Goal: Transaction & Acquisition: Obtain resource

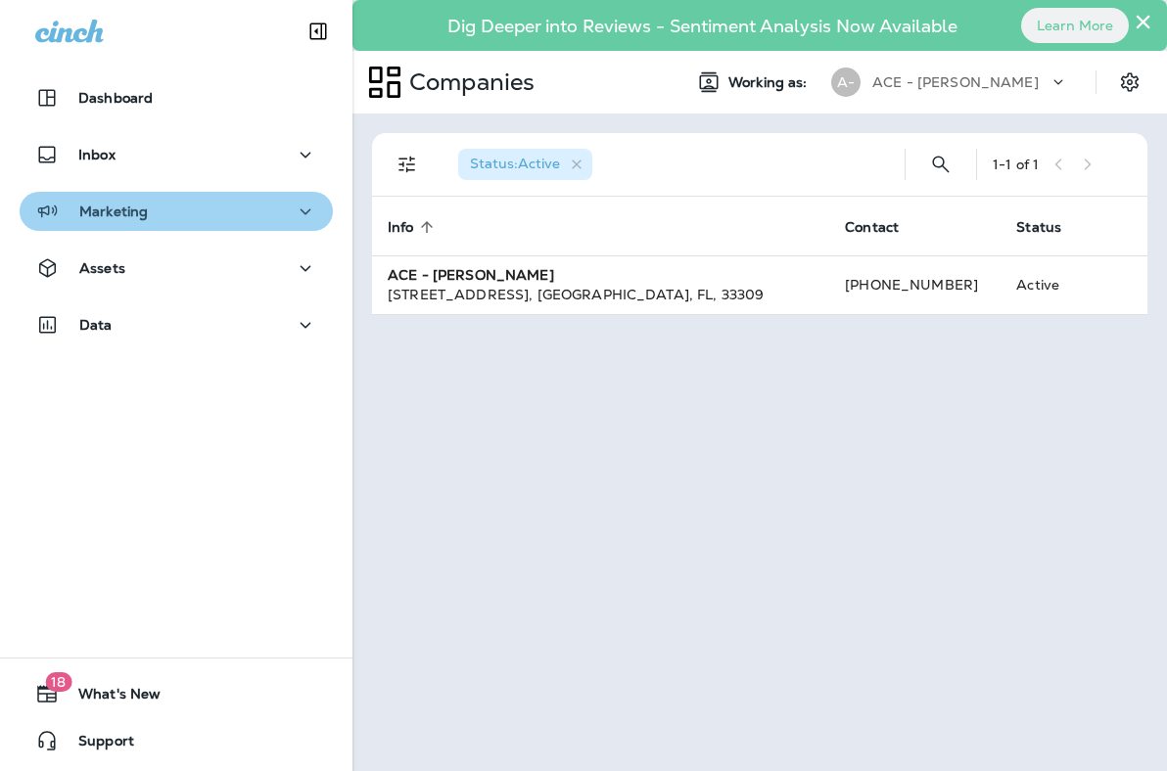
click at [192, 214] on div "Marketing" at bounding box center [176, 212] width 282 height 24
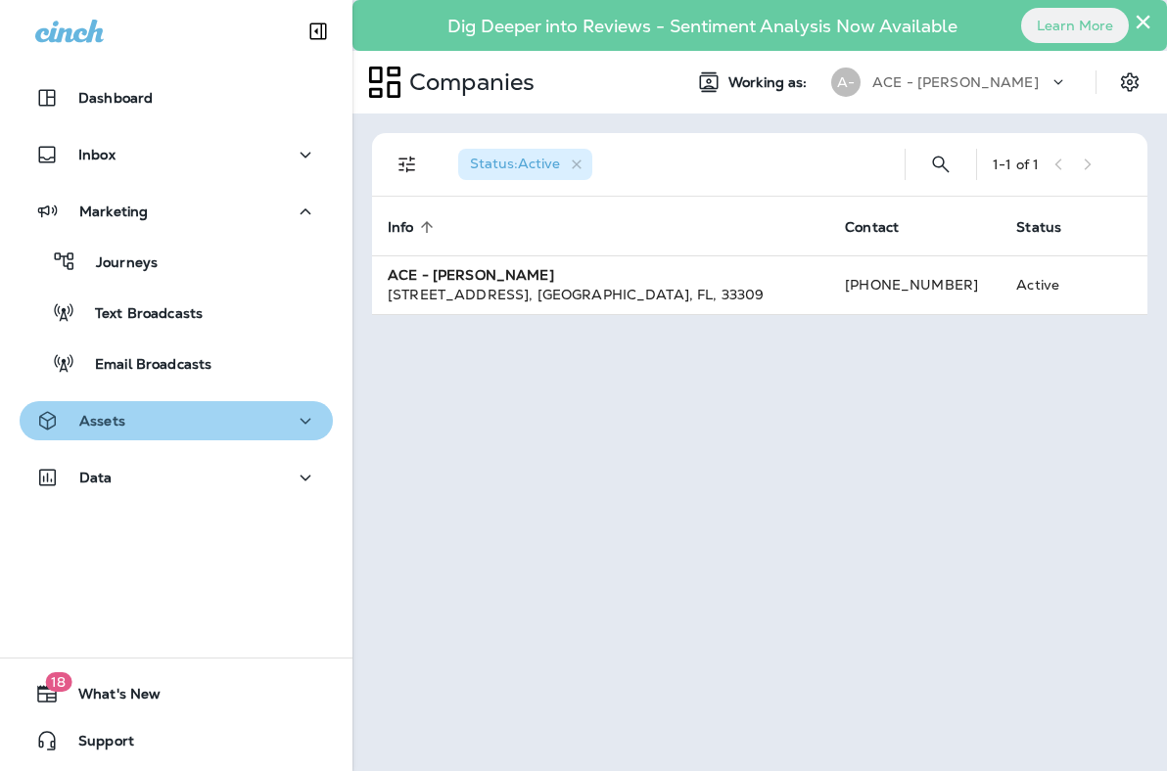
click at [215, 425] on div "Assets" at bounding box center [176, 421] width 282 height 24
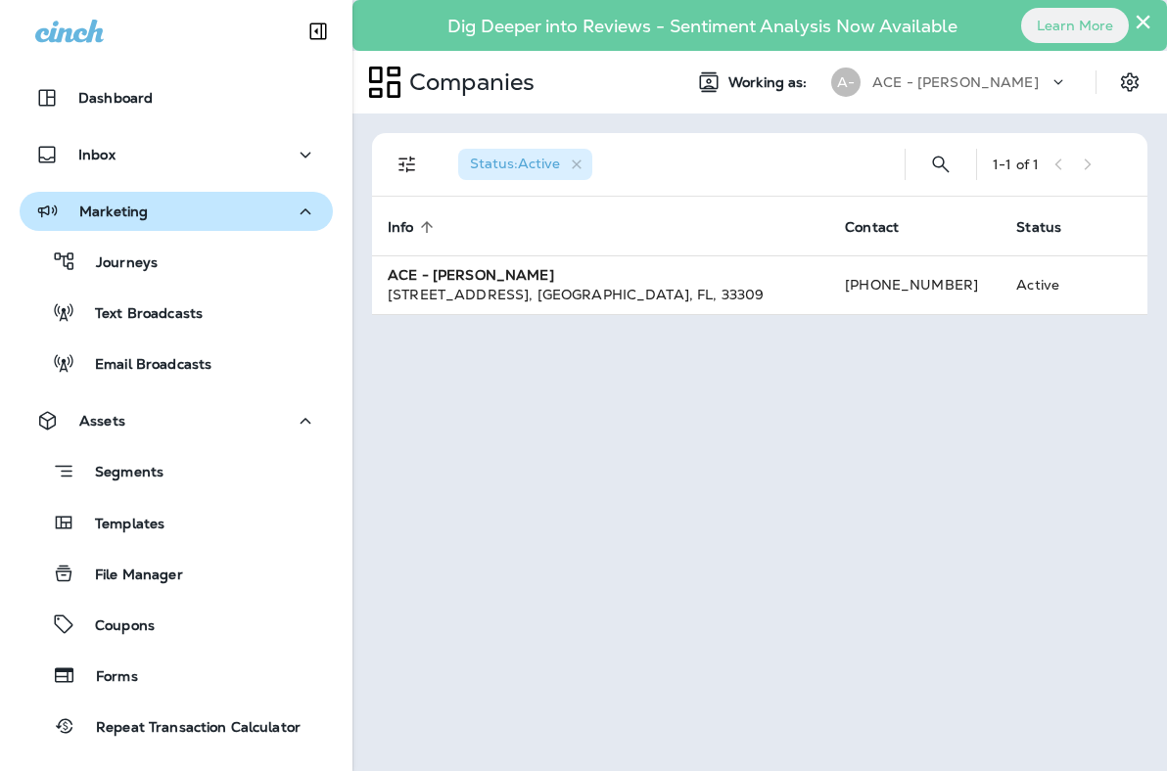
click at [294, 218] on icon "button" at bounding box center [305, 212] width 23 height 24
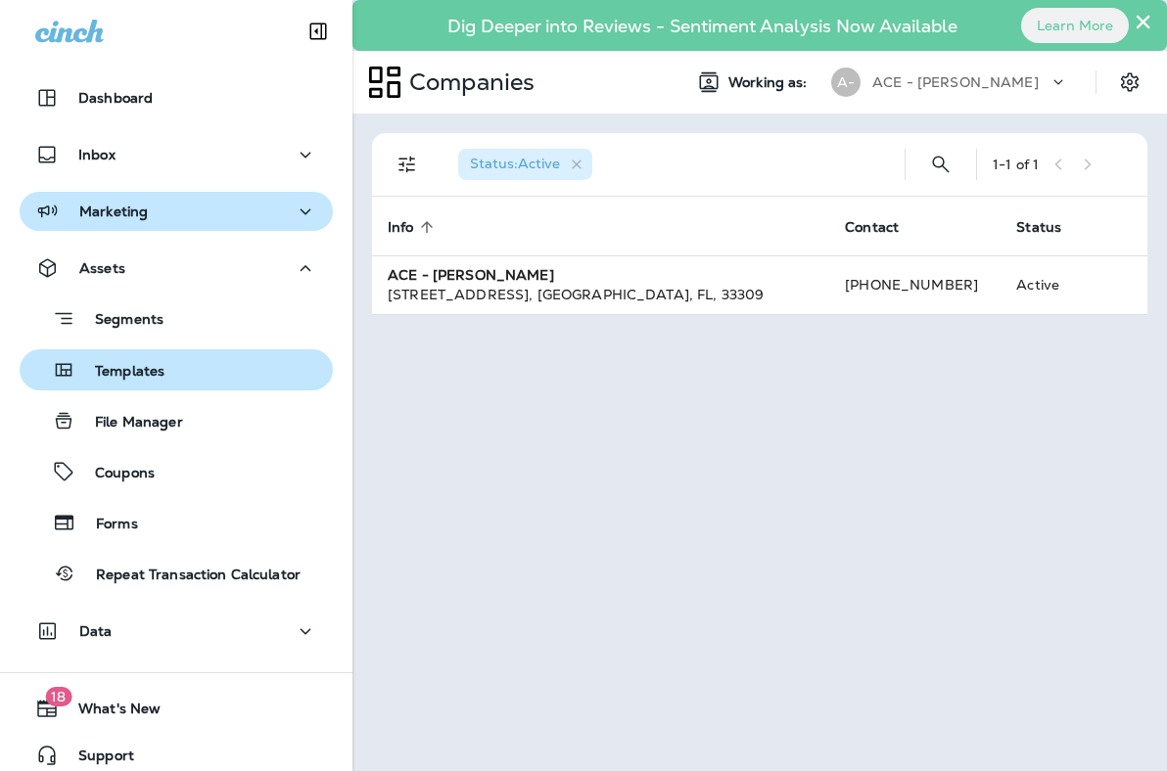
click at [287, 379] on div "Templates" at bounding box center [176, 369] width 298 height 29
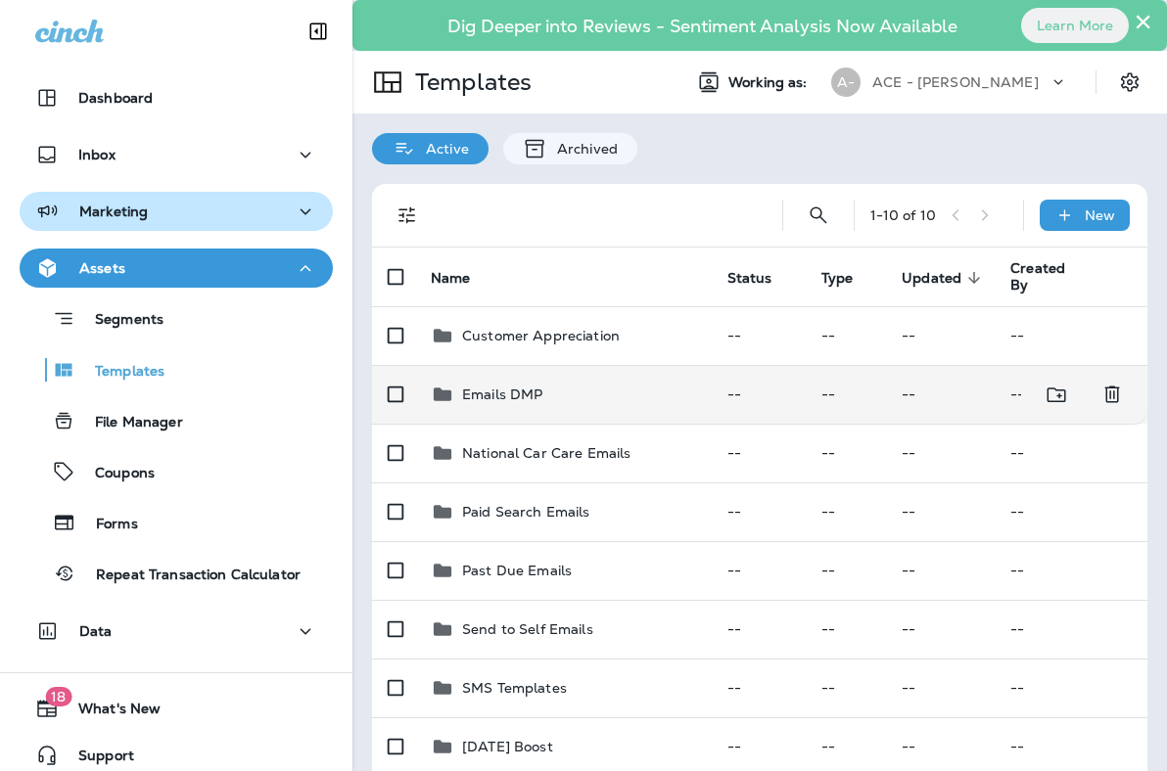
click at [548, 365] on td "Emails DMP" at bounding box center [563, 394] width 297 height 59
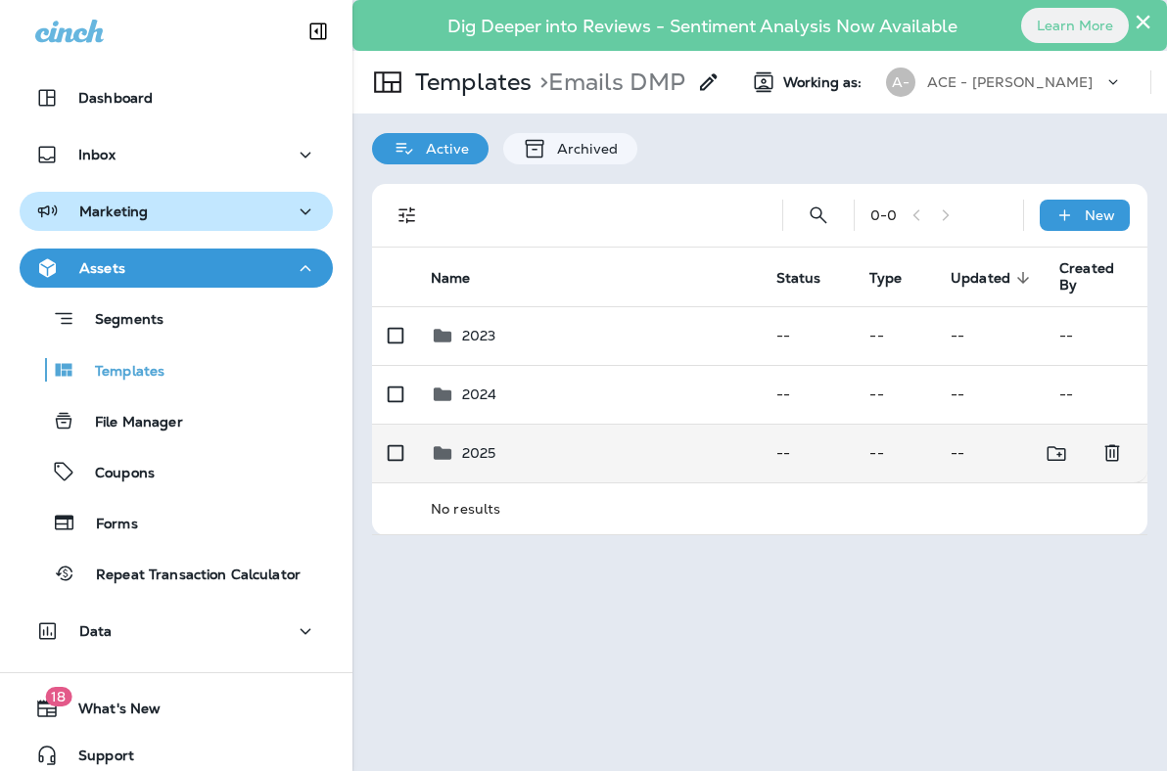
click at [577, 465] on td "2025" at bounding box center [588, 453] width 346 height 59
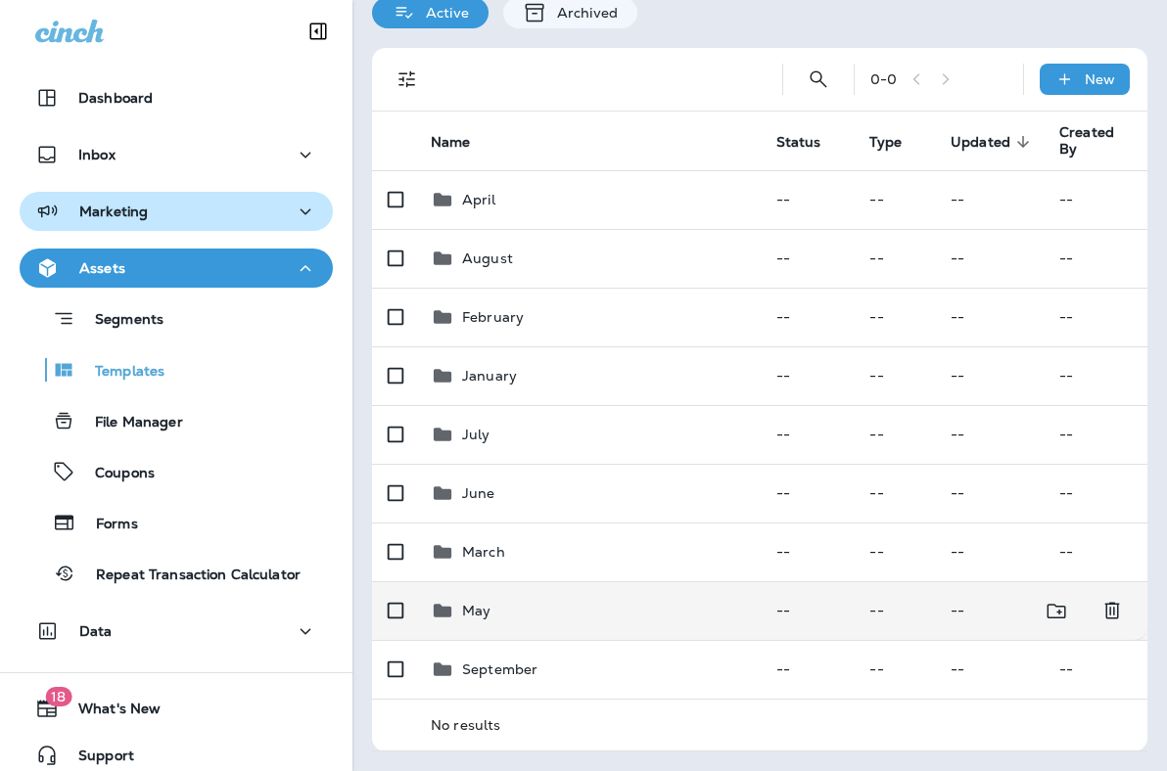
scroll to position [139, 0]
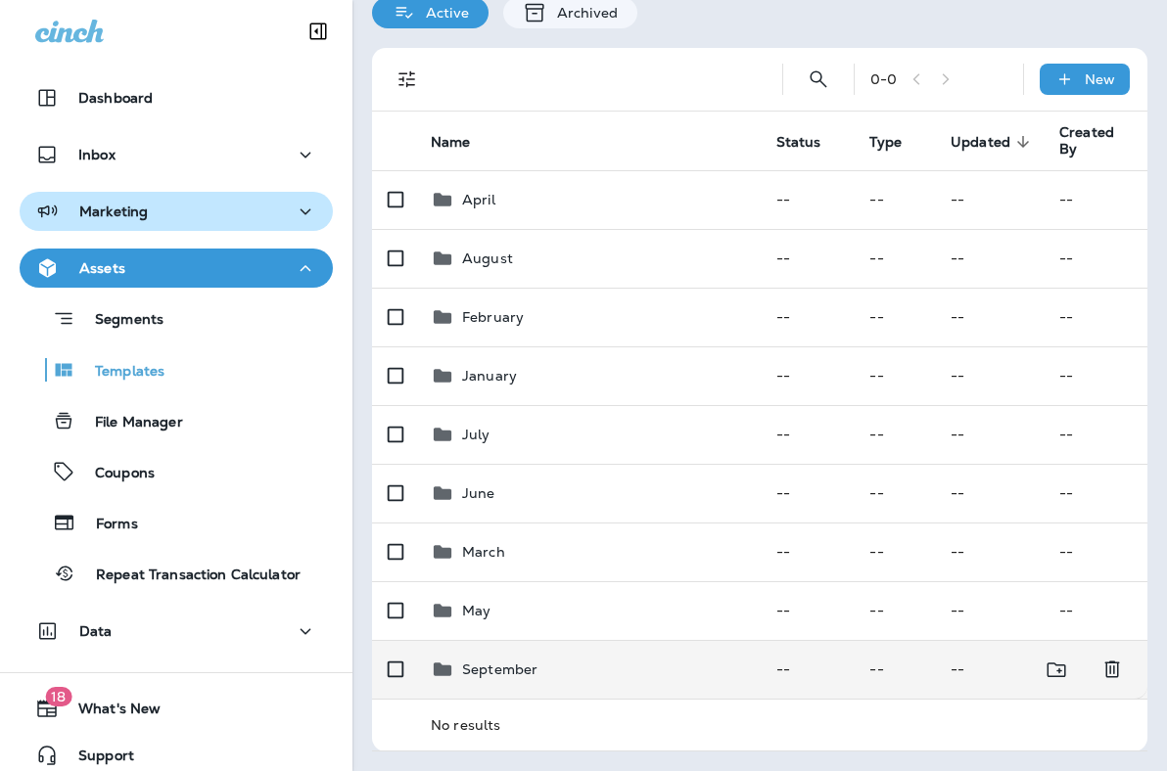
click at [521, 662] on p "September" at bounding box center [499, 670] width 75 height 16
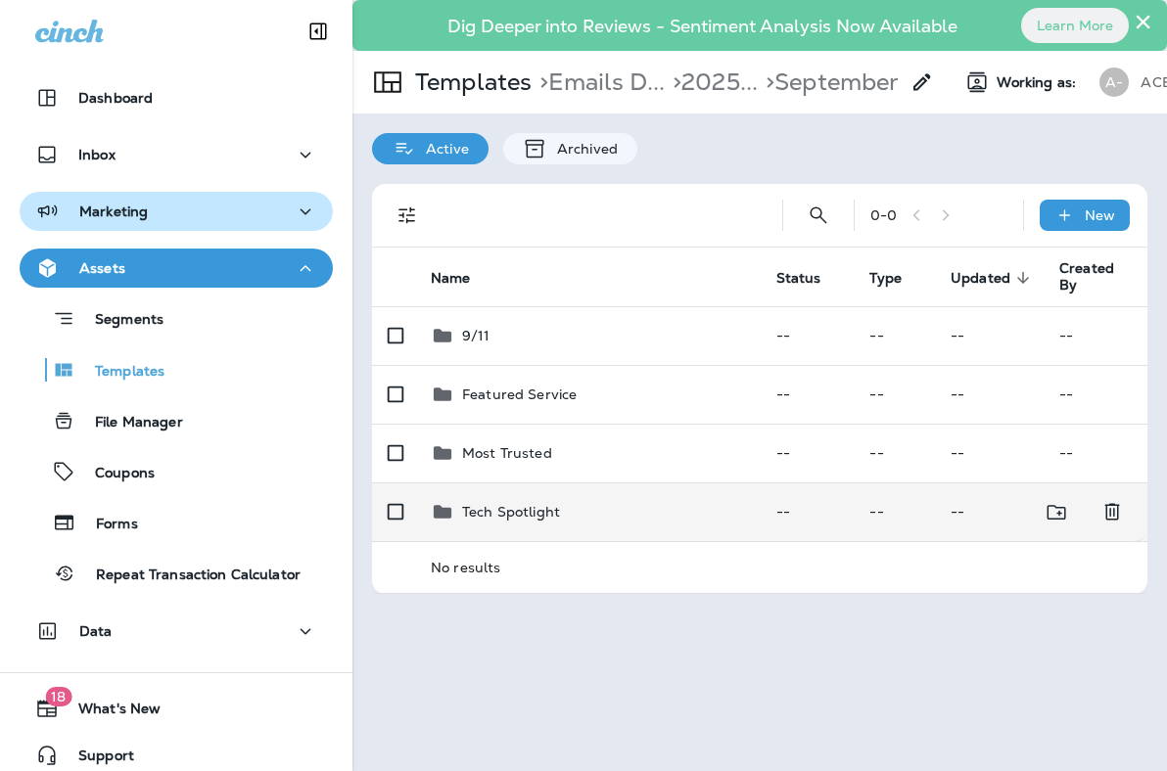
click at [538, 500] on div "Tech Spotlight" at bounding box center [511, 511] width 98 height 23
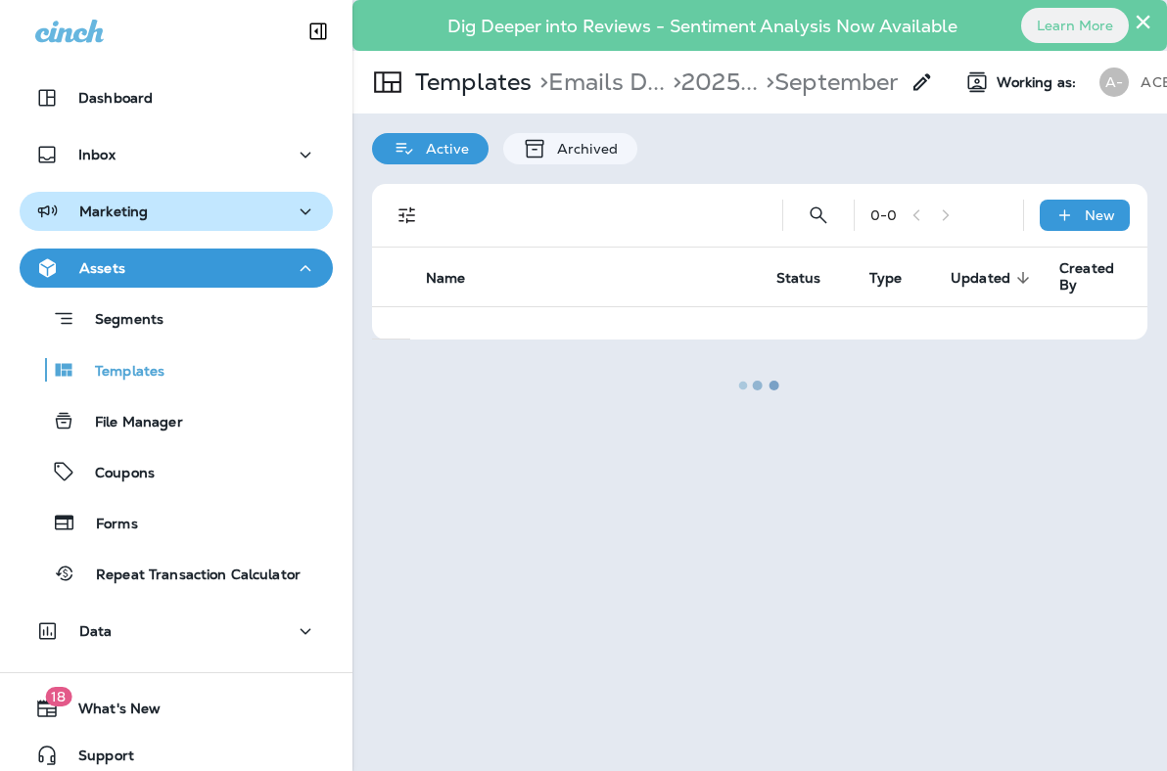
click at [538, 491] on div at bounding box center [759, 386] width 811 height 768
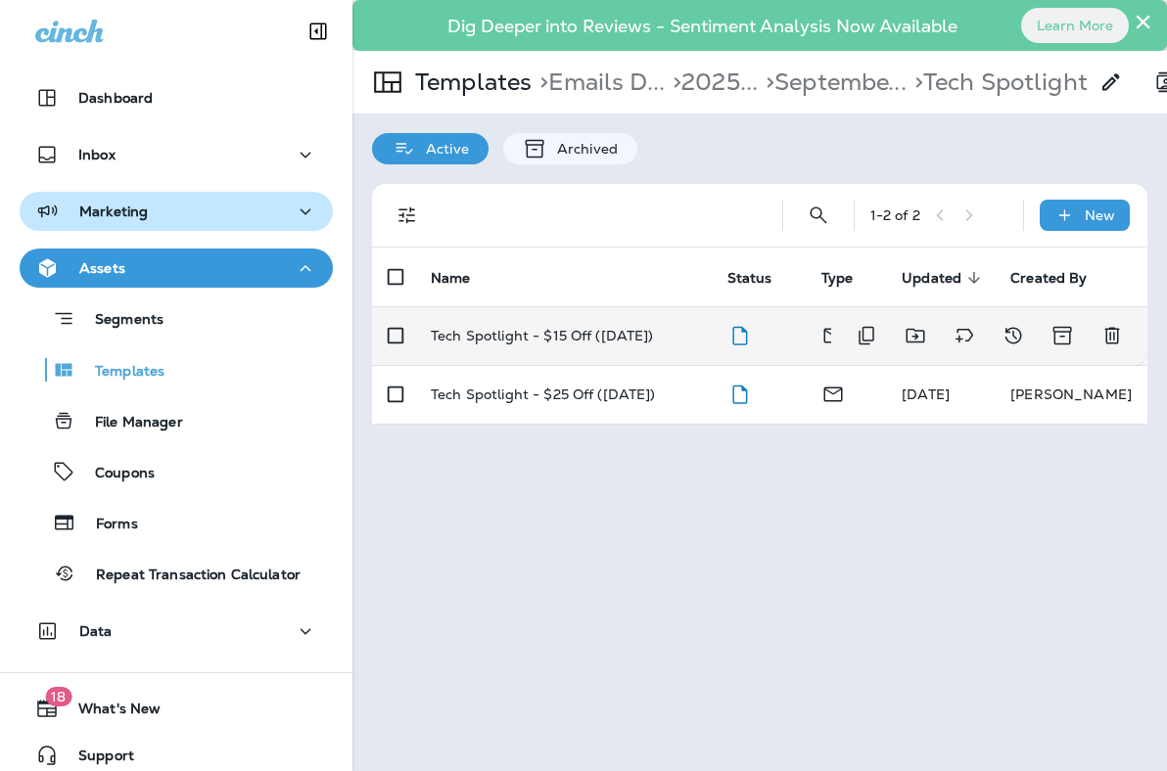
click at [599, 306] on td "Tech Spotlight - $15 Off ([DATE])" at bounding box center [563, 335] width 297 height 59
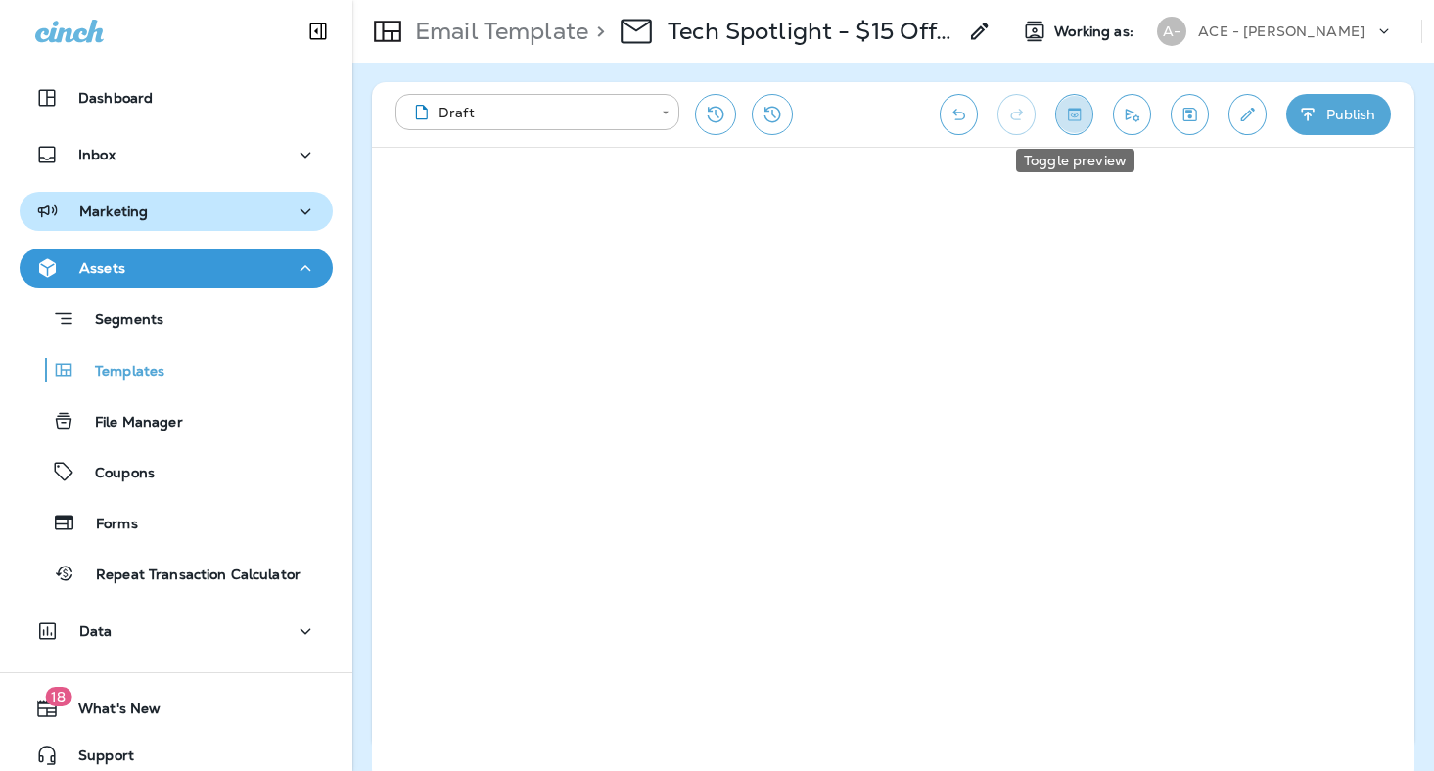
click at [1081, 116] on icon "Toggle preview" at bounding box center [1074, 114] width 13 height 13
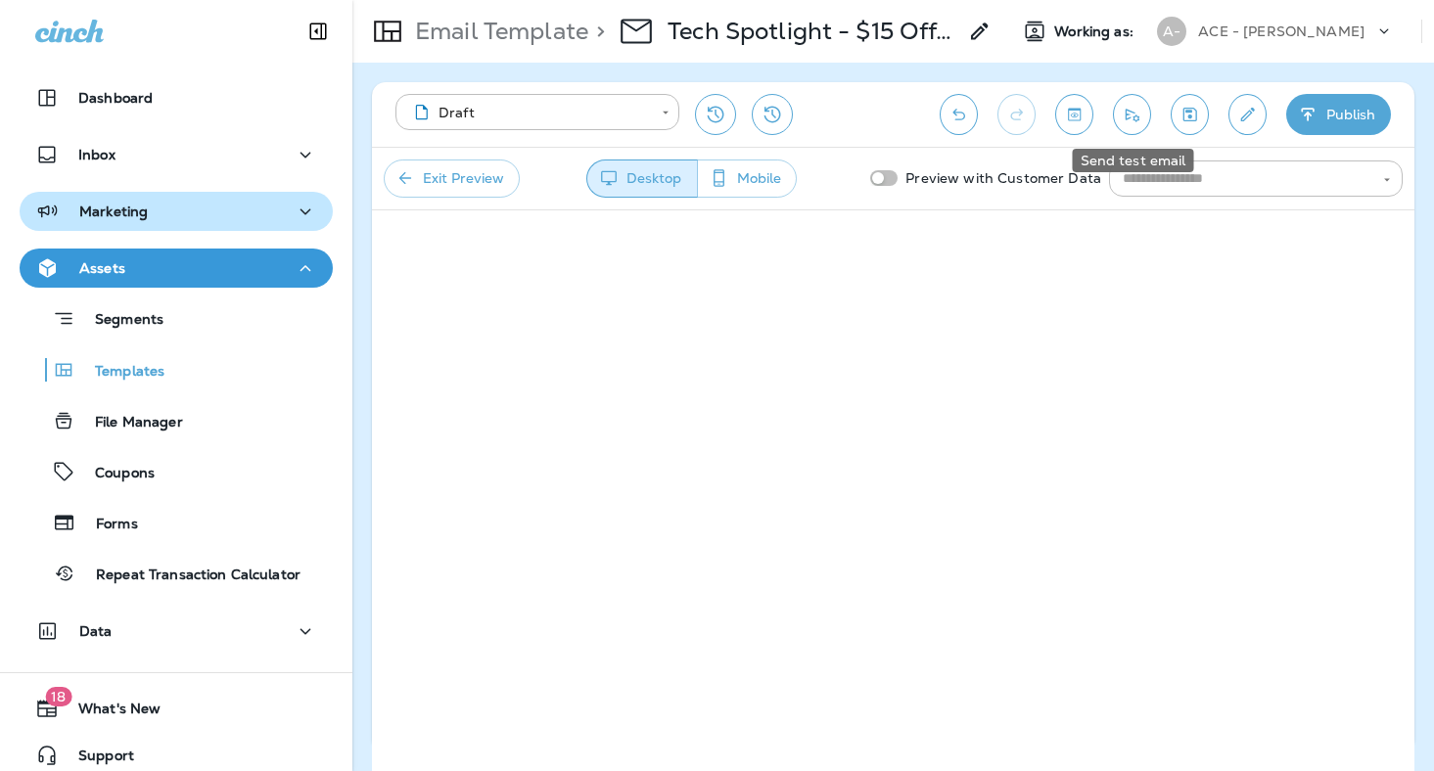
click at [1128, 117] on icon "Send test email" at bounding box center [1132, 115] width 21 height 20
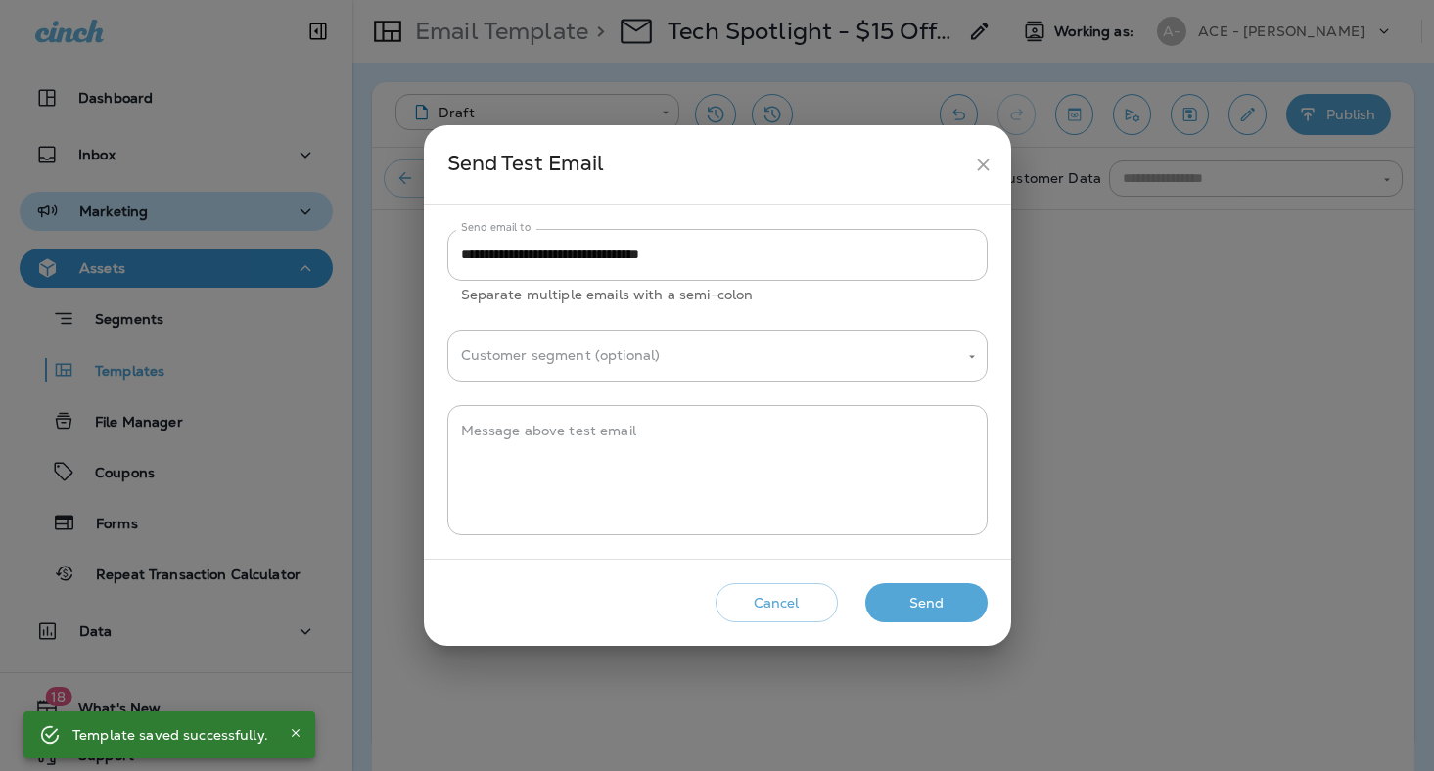
click at [952, 589] on button "Send" at bounding box center [926, 604] width 122 height 40
